Goal: Find specific page/section: Find specific page/section

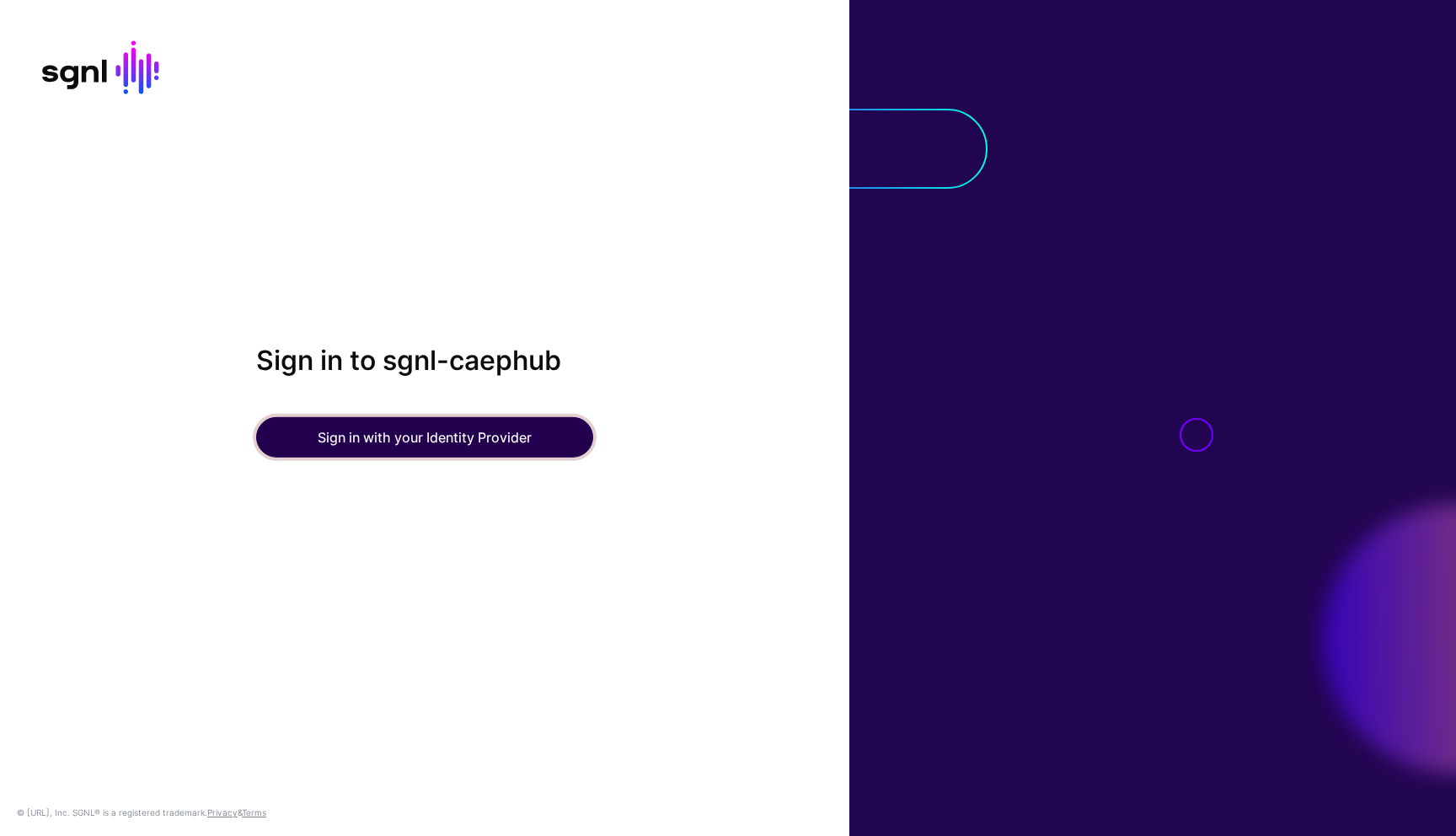
click at [373, 438] on button "Sign in with your Identity Provider" at bounding box center [425, 437] width 337 height 40
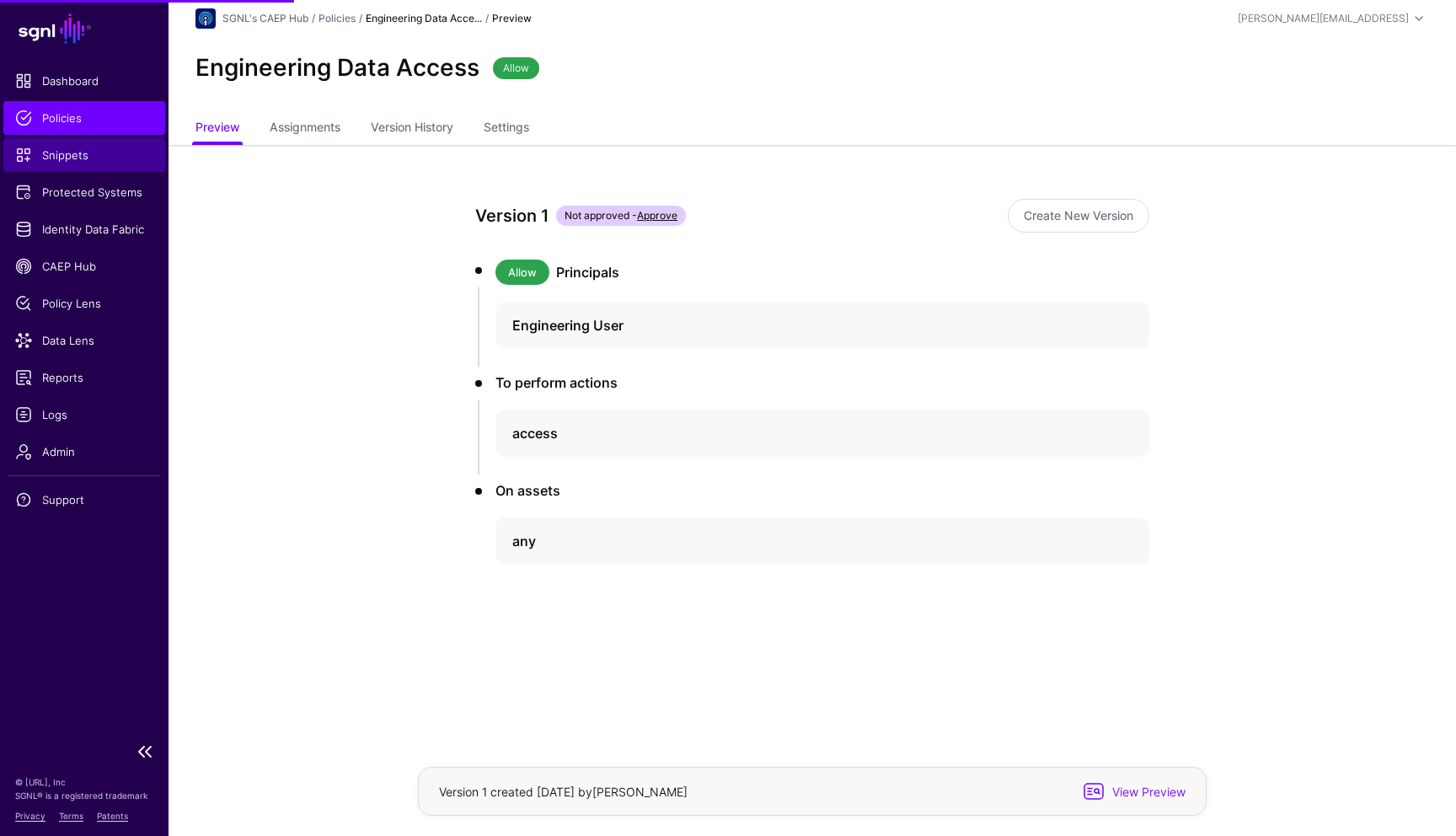
click at [77, 162] on span "Snippets" at bounding box center [84, 155] width 138 height 17
